Goal: Information Seeking & Learning: Understand process/instructions

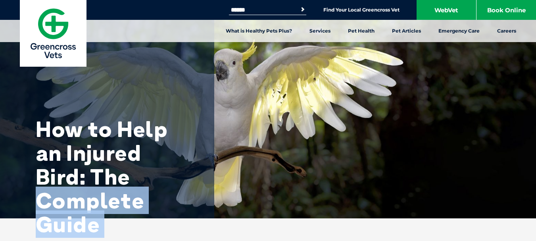
drag, startPoint x: 90, startPoint y: 125, endPoint x: 183, endPoint y: 176, distance: 106.1
click at [148, 172] on h1 "How to Help an Injured Bird: The Complete Guide" at bounding box center [115, 176] width 159 height 119
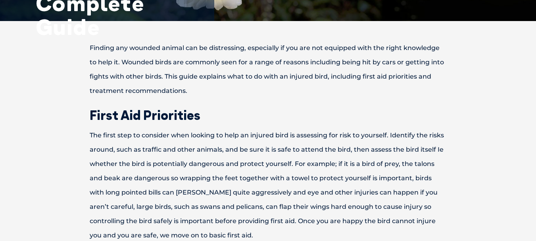
scroll to position [198, 0]
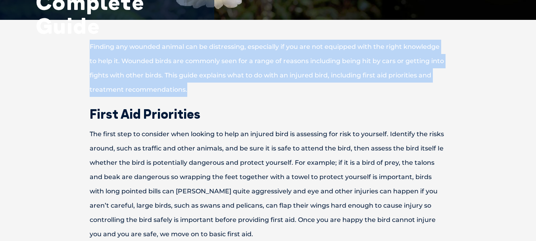
drag, startPoint x: 88, startPoint y: 48, endPoint x: 165, endPoint y: 75, distance: 82.0
click at [189, 92] on p "Finding any wounded animal can be distressing, especially if you are not equipp…" at bounding box center [268, 68] width 413 height 57
copy p "Finding any wounded animal can be distressing, especially if you are not equipp…"
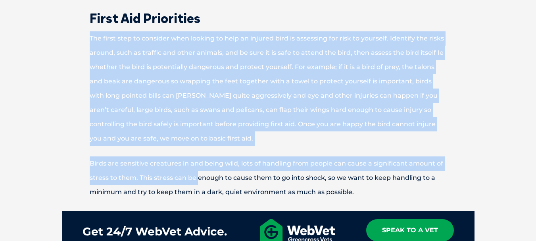
scroll to position [357, 0]
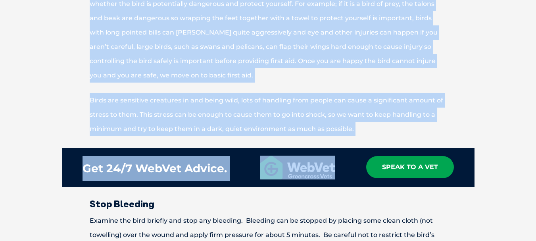
drag, startPoint x: 89, startPoint y: 132, endPoint x: 180, endPoint y: 137, distance: 91.3
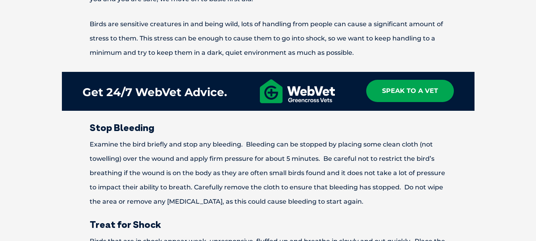
scroll to position [436, 0]
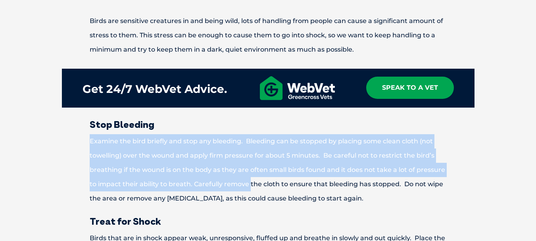
drag, startPoint x: 83, startPoint y: 136, endPoint x: 250, endPoint y: 191, distance: 175.2
click at [250, 191] on p "Examine the bird briefly and stop any bleeding. Bleeding can be stopped by plac…" at bounding box center [268, 169] width 413 height 71
click at [210, 168] on p "Examine the bird briefly and stop any bleeding. Bleeding can be stopped by plac…" at bounding box center [268, 169] width 413 height 71
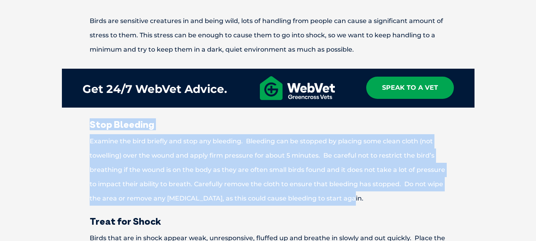
drag, startPoint x: 91, startPoint y: 127, endPoint x: 370, endPoint y: 200, distance: 288.7
copy div "Stop Bleeding Examine the bird briefly and stop any bleeding. Bleeding can be s…"
